Goal: Information Seeking & Learning: Find specific fact

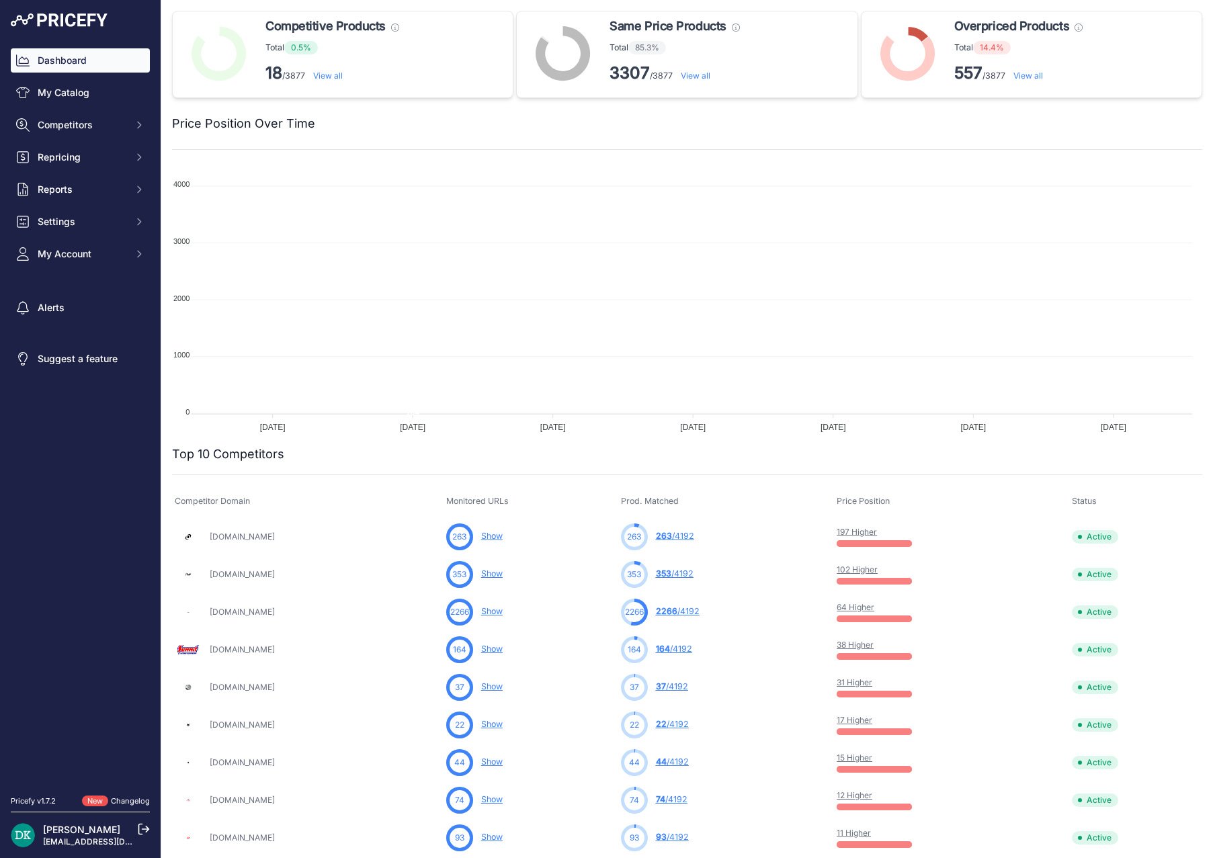
click at [328, 78] on link "View all" at bounding box center [328, 76] width 30 height 10
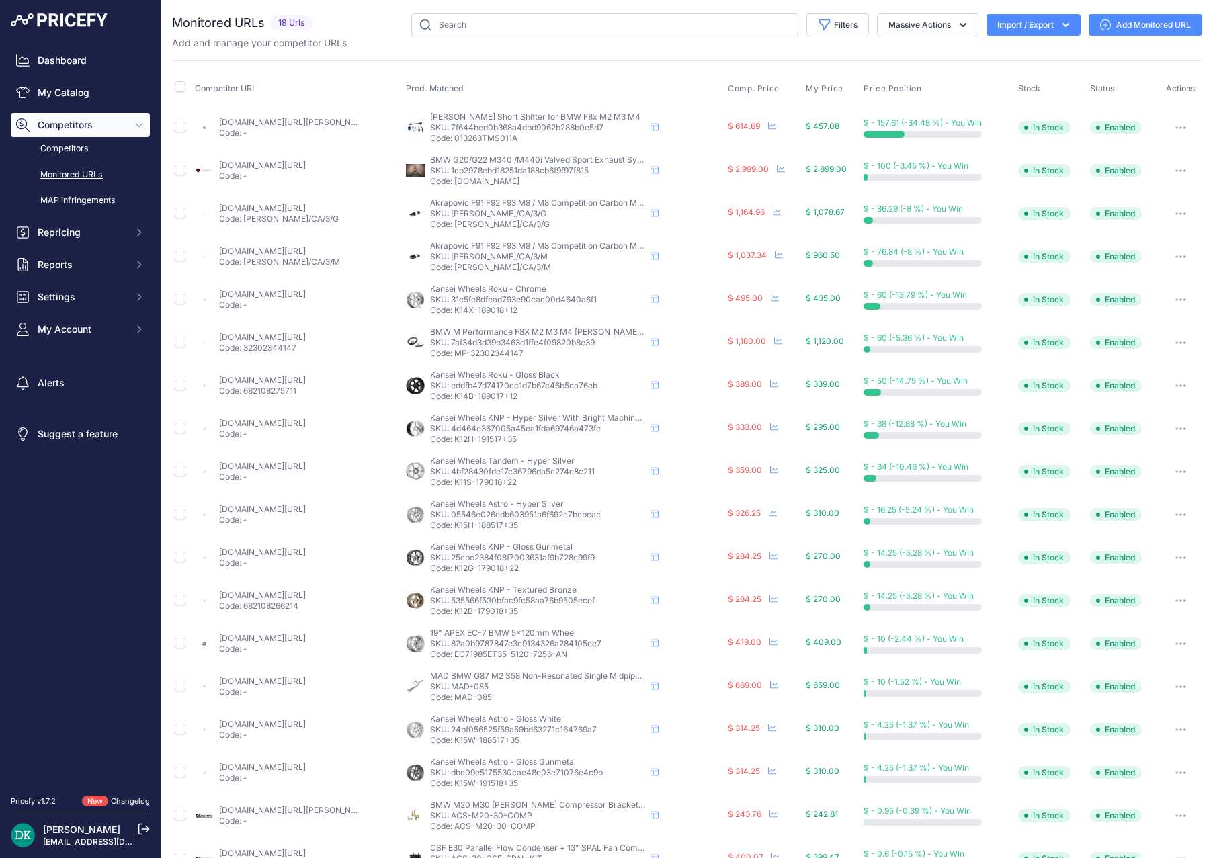
scroll to position [36, 0]
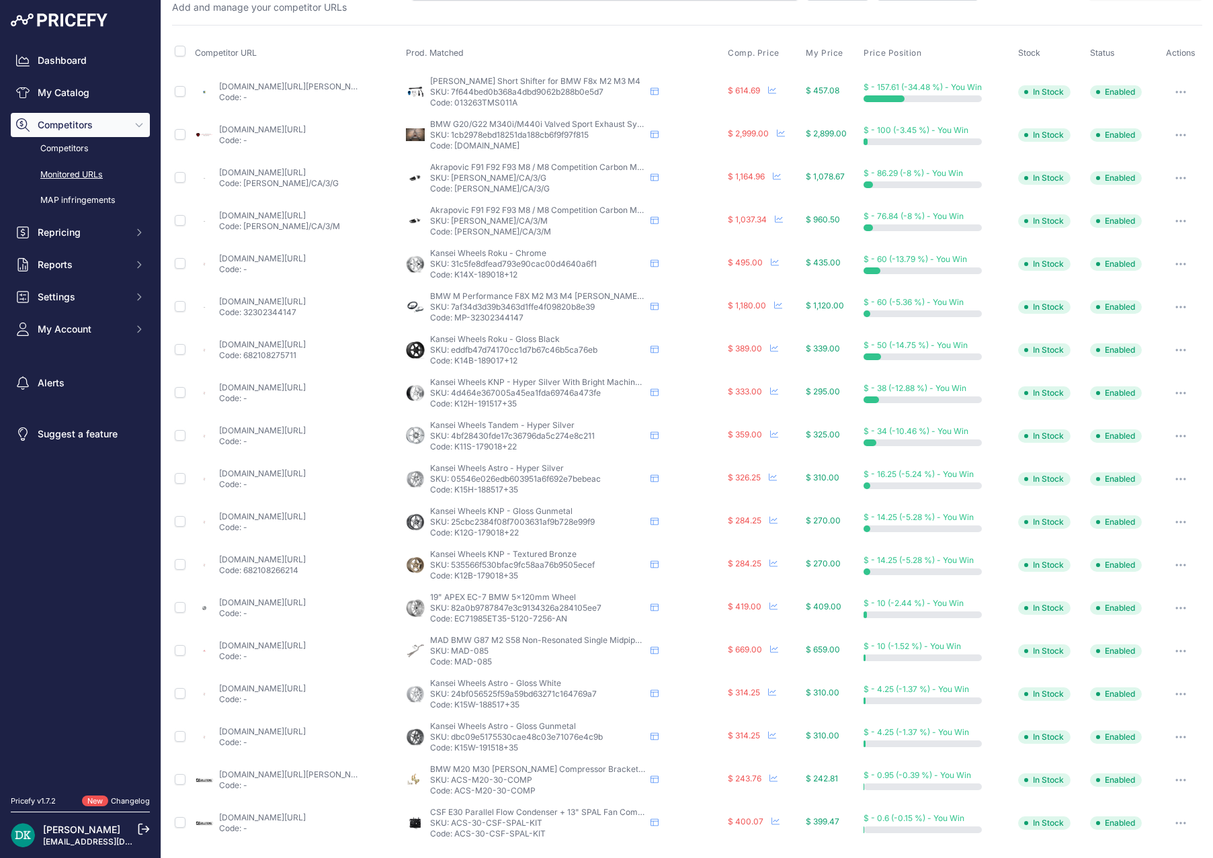
drag, startPoint x: 525, startPoint y: 189, endPoint x: 451, endPoint y: 195, distance: 74.1
click at [451, 195] on td "Akrapovic F91 F92 F93 M8 / M8 Competition Carbon Mirror Cap Set - Gloss Akrapov…" at bounding box center [564, 178] width 322 height 43
copy p "WM-BM/CA/3/G"
click at [306, 174] on link "ind-distribution.com/products/akrapovic-f90-m5-high-gloss-carbon-mirror-cap-set…" at bounding box center [262, 172] width 87 height 10
drag, startPoint x: 505, startPoint y: 233, endPoint x: 452, endPoint y: 235, distance: 52.4
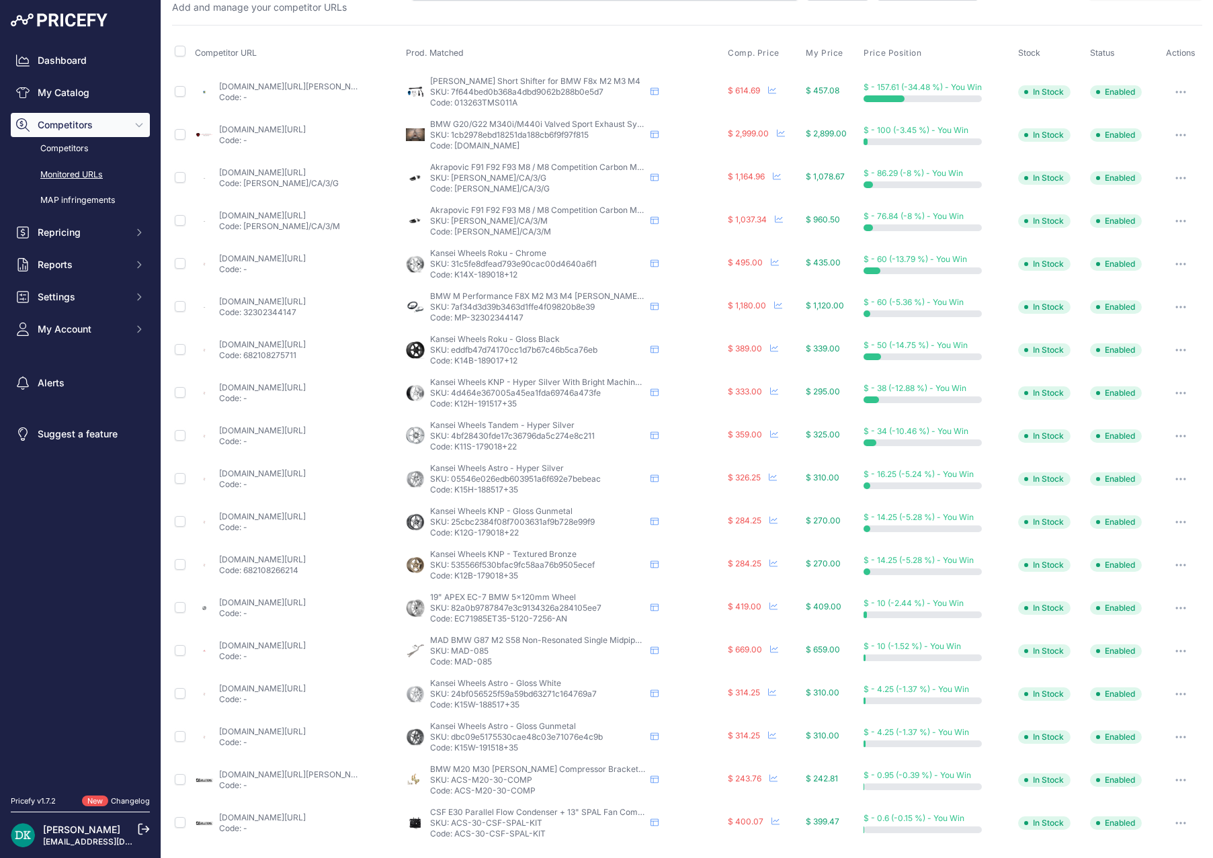
click at [452, 235] on p "Code: WM-BM/CA/3/M" at bounding box center [537, 231] width 215 height 11
copy p "WM-BM/CA/3/M"
click at [505, 318] on p "Code: MP-32302344147" at bounding box center [537, 317] width 215 height 11
copy p "32302344147"
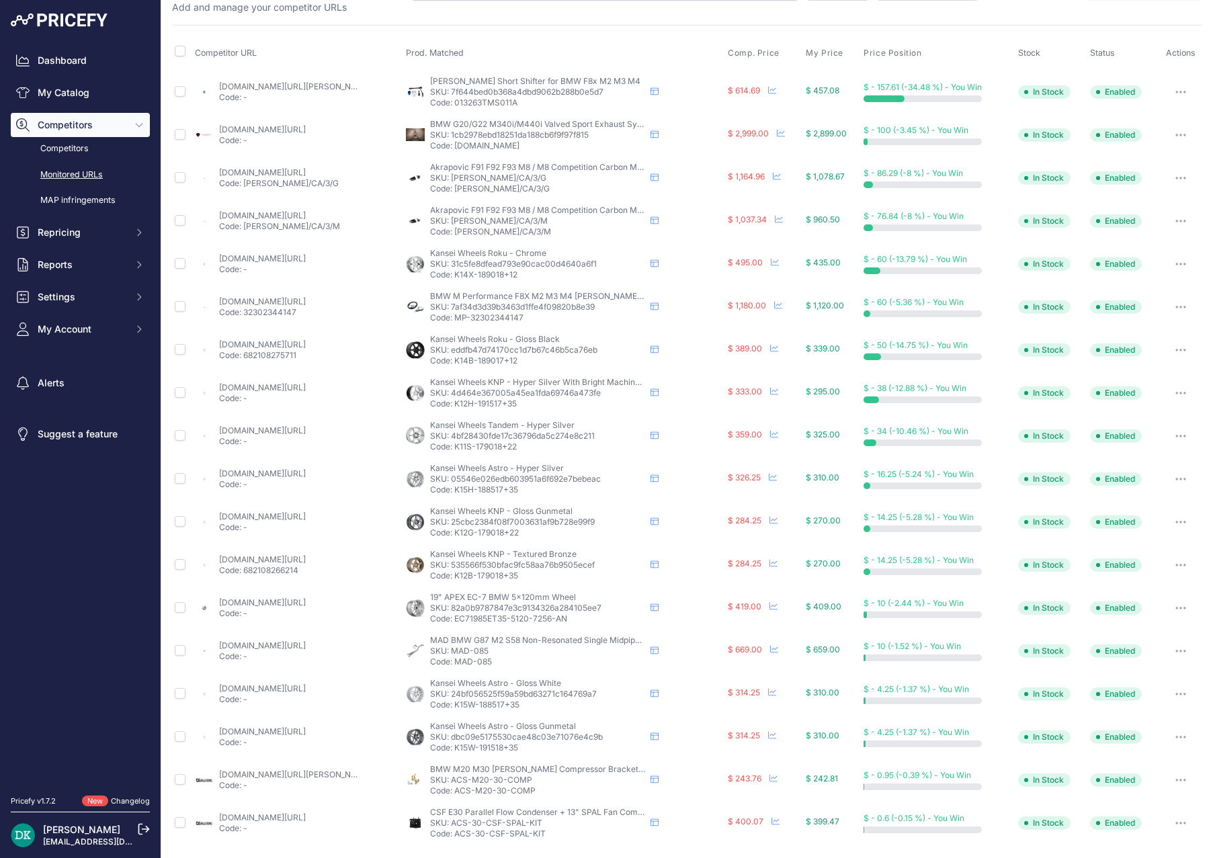
click at [306, 300] on link "ind-distribution.com/products/bmw-m-performance-f8x-m3-m4-v1-steering-wheel?_po…" at bounding box center [262, 301] width 87 height 10
drag, startPoint x: 497, startPoint y: 663, endPoint x: 450, endPoint y: 663, distance: 47.0
click at [450, 663] on p "Code: MAD-085" at bounding box center [537, 661] width 215 height 11
copy p "MAD-085"
click at [283, 648] on link "mad-us.com/mad-bmw-g87-m2-s58-non-resonated-single-midpipe-brace-included/?sear…" at bounding box center [262, 645] width 87 height 10
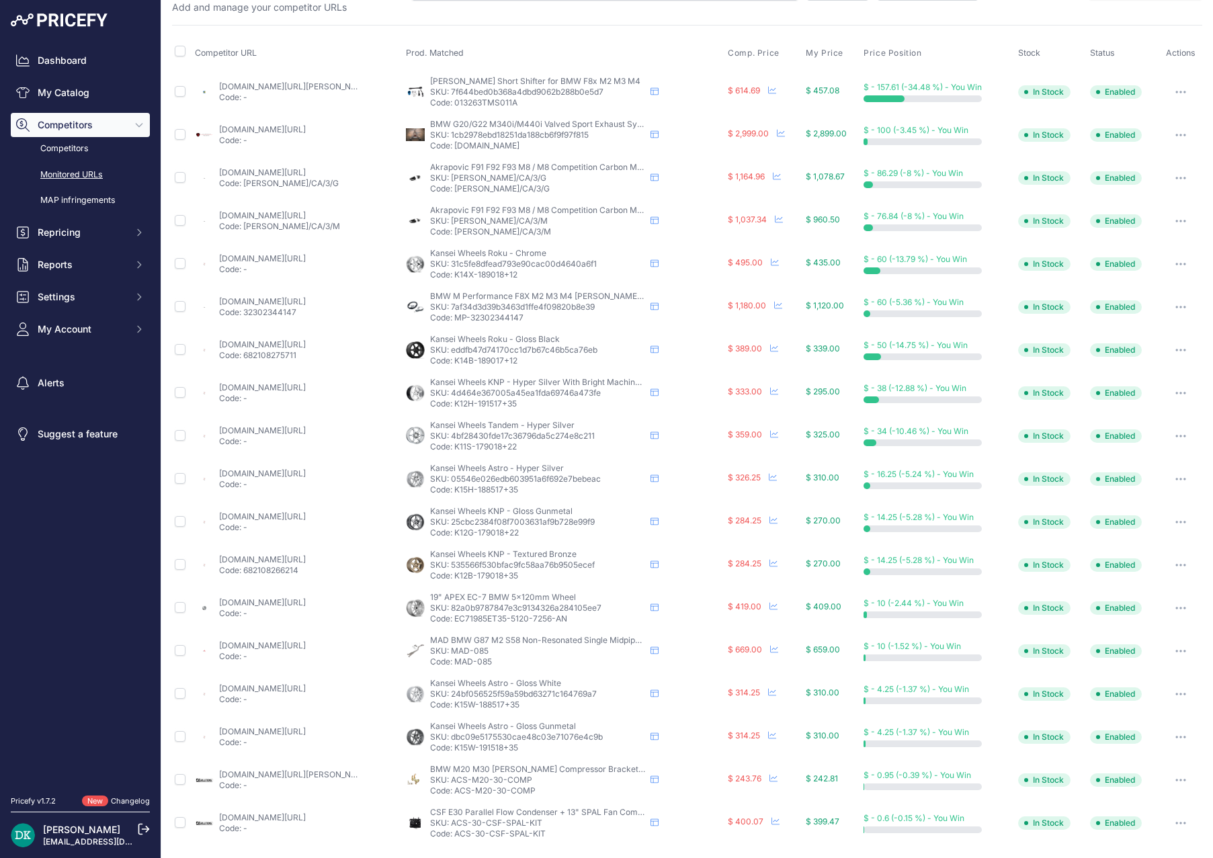
scroll to position [0, 0]
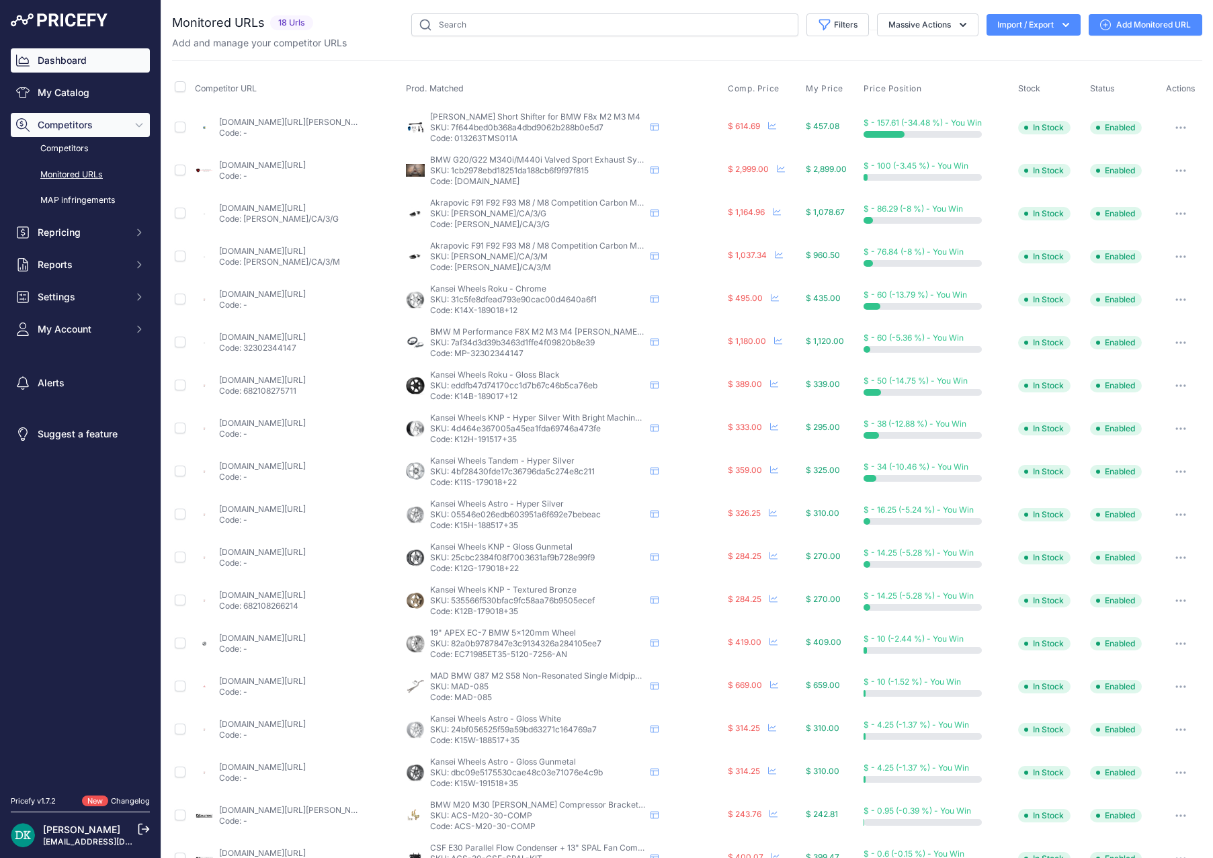
click at [69, 54] on link "Dashboard" at bounding box center [80, 60] width 139 height 24
